Goal: Transaction & Acquisition: Obtain resource

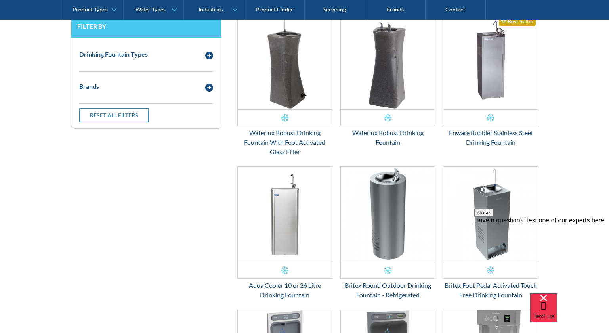
scroll to position [332, 0]
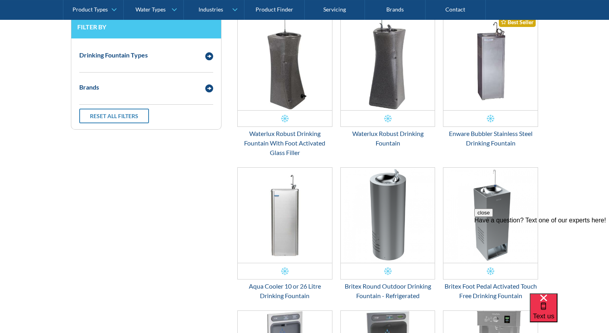
click at [493, 217] on button "close" at bounding box center [483, 212] width 19 height 8
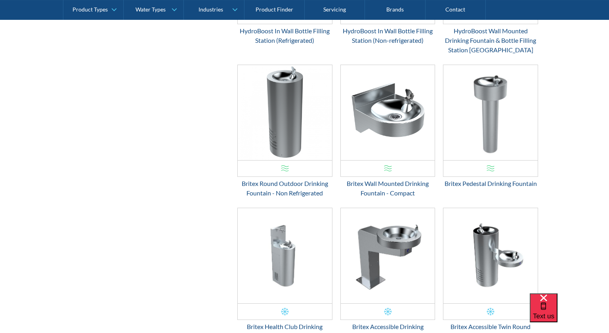
scroll to position [848, 0]
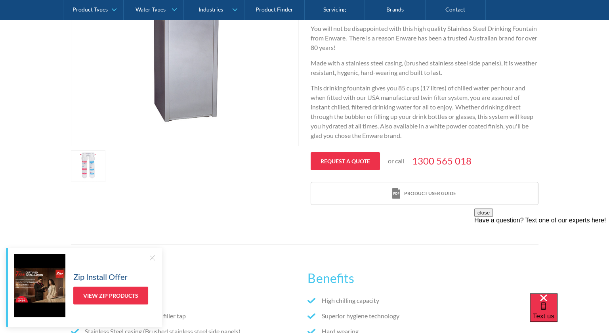
scroll to position [277, 0]
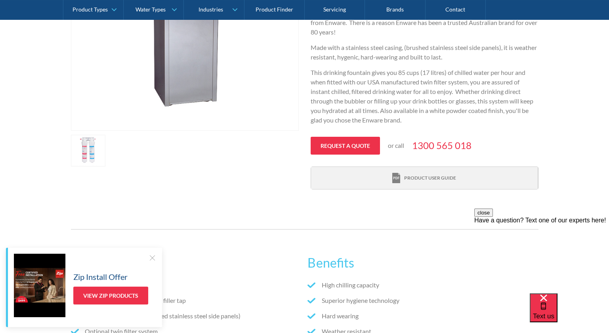
click at [410, 183] on link "Product user guide" at bounding box center [424, 178] width 227 height 23
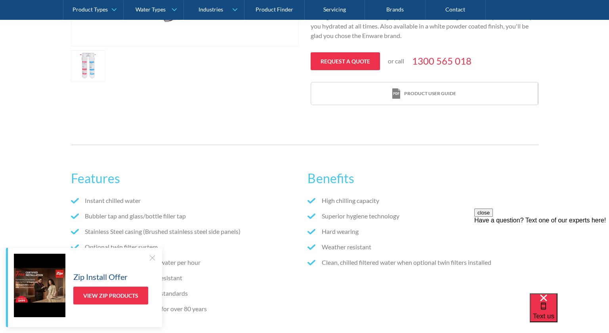
scroll to position [317, 0]
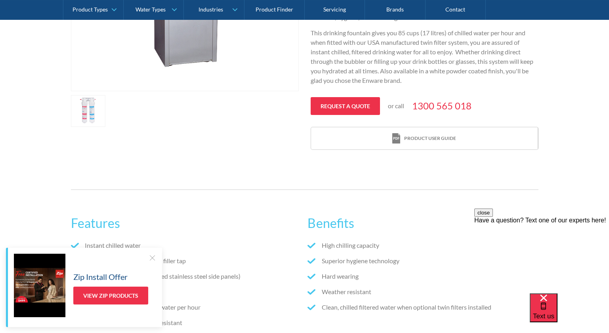
click at [150, 258] on div at bounding box center [152, 258] width 8 height 8
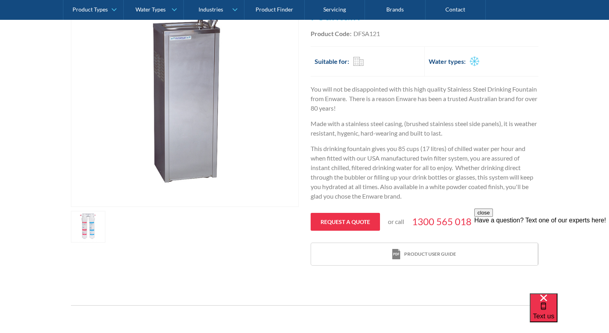
scroll to position [237, 0]
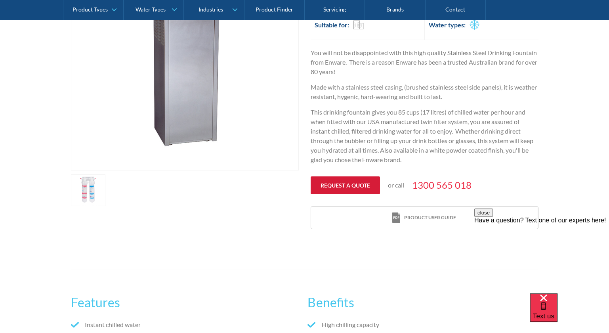
click at [356, 180] on link "Request a quote" at bounding box center [345, 185] width 69 height 18
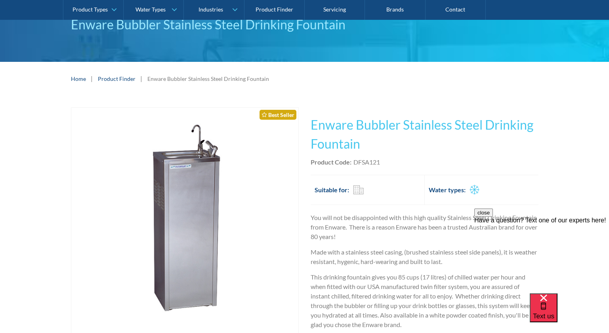
scroll to position [69, 0]
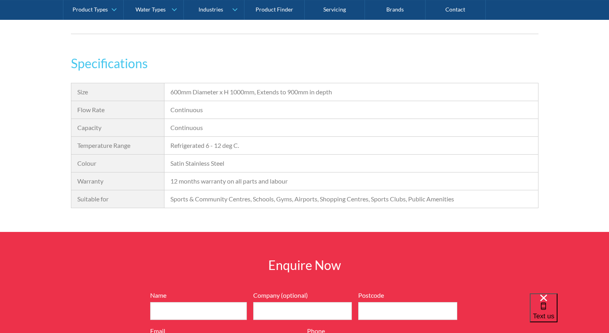
scroll to position [871, 0]
